Goal: Task Accomplishment & Management: Use online tool/utility

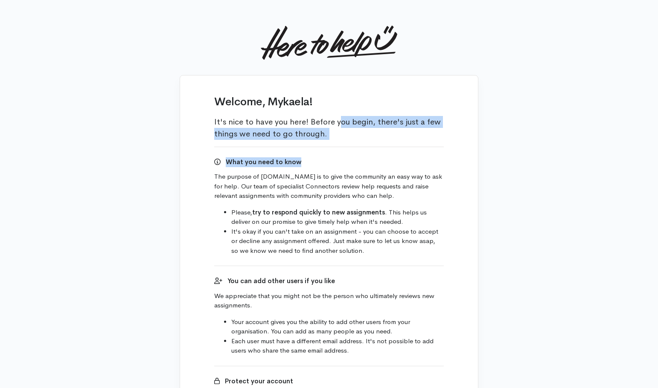
drag, startPoint x: 222, startPoint y: 126, endPoint x: 373, endPoint y: 165, distance: 156.3
click at [394, 166] on div "What you need to know" at bounding box center [329, 162] width 230 height 10
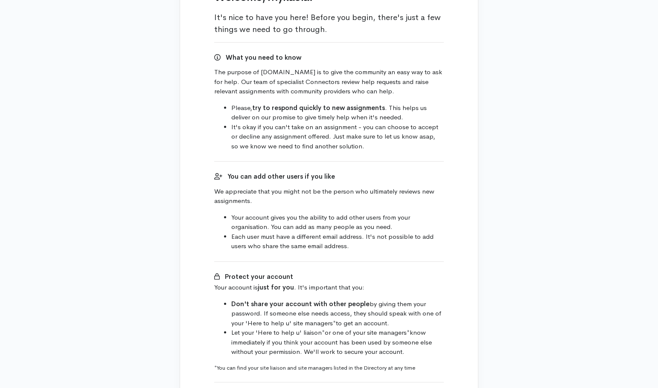
scroll to position [128, 0]
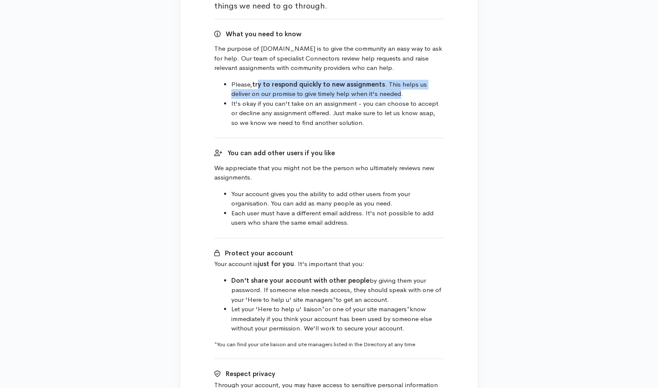
drag, startPoint x: 259, startPoint y: 83, endPoint x: 381, endPoint y: 96, distance: 121.9
click at [380, 96] on li "Please, try to respond quickly to new assignments . This helps us deliver on ou…" at bounding box center [337, 89] width 213 height 19
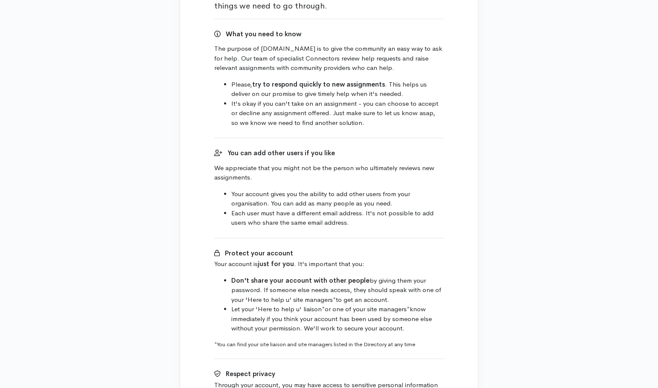
click at [388, 101] on li "It's okay if you can't take on an assignment - you can choose to accept or decl…" at bounding box center [337, 113] width 213 height 29
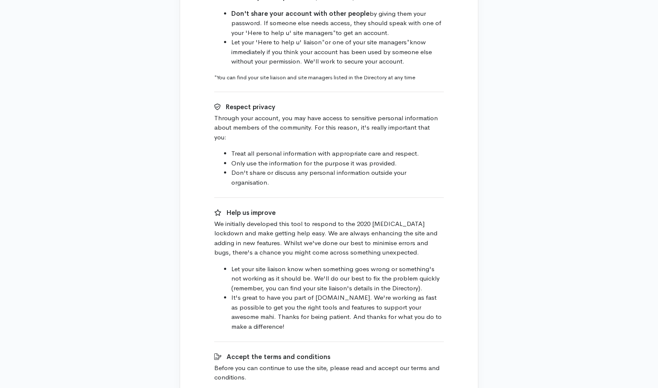
scroll to position [519, 0]
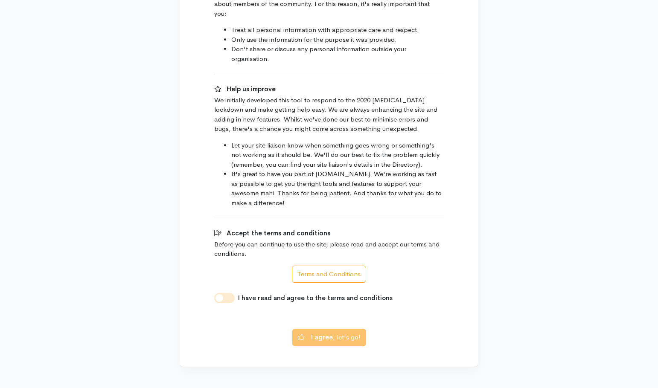
click at [218, 293] on input "I have read and agree to the terms and conditions" at bounding box center [224, 298] width 20 height 10
checkbox input "true"
click at [320, 332] on b "I agree" at bounding box center [322, 336] width 22 height 8
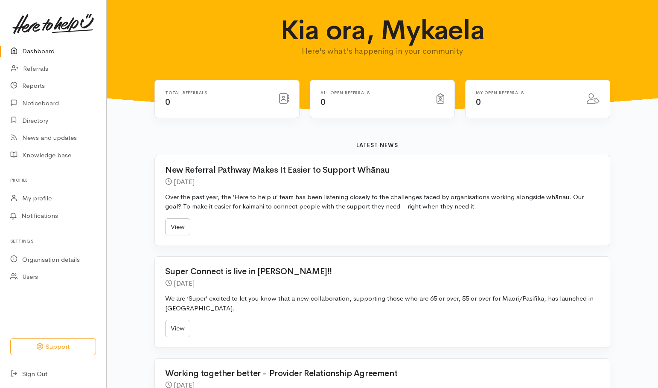
click at [127, 239] on div "Kia ora, Mykaela Here's what's happening in your community Total referrals 0 0" at bounding box center [382, 337] width 551 height 674
drag, startPoint x: 36, startPoint y: 67, endPoint x: 93, endPoint y: 99, distance: 66.0
click at [36, 67] on link "Referrals" at bounding box center [53, 68] width 106 height 17
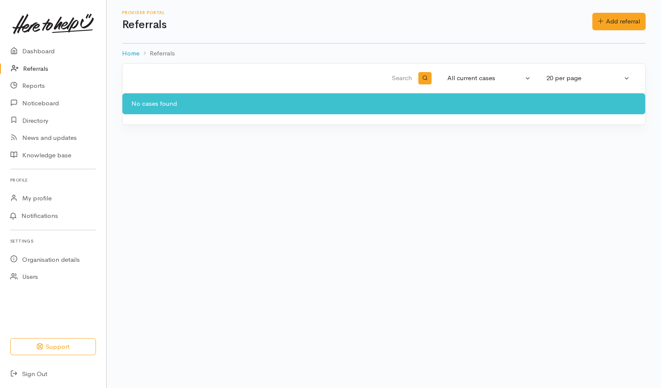
click at [473, 198] on body "Support Your 'Here to help u' liaison Your contact within the 'Here to help u' …" at bounding box center [330, 194] width 661 height 388
click at [50, 49] on link "Dashboard" at bounding box center [53, 51] width 106 height 17
